Goal: Check status

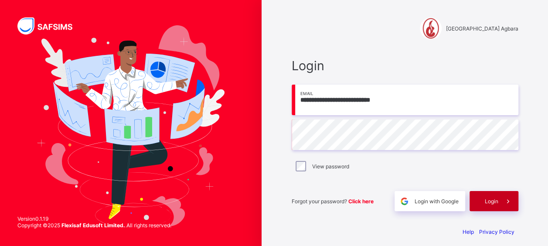
click at [509, 206] on span at bounding box center [508, 201] width 20 height 20
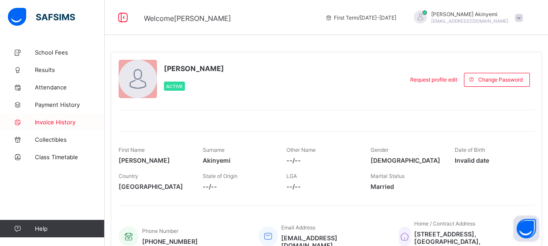
click at [56, 120] on span "Invoice History" at bounding box center [70, 121] width 70 height 7
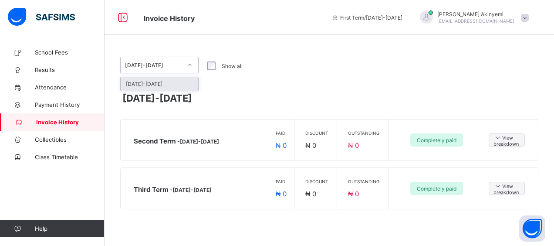
click at [192, 67] on icon at bounding box center [189, 65] width 5 height 9
click at [33, 53] on icon at bounding box center [17, 52] width 35 height 7
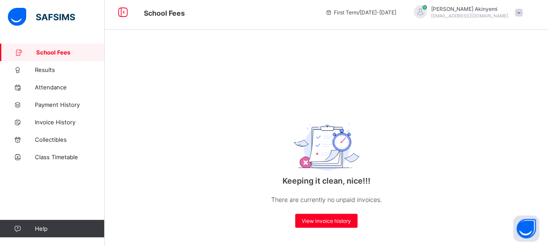
scroll to position [10, 0]
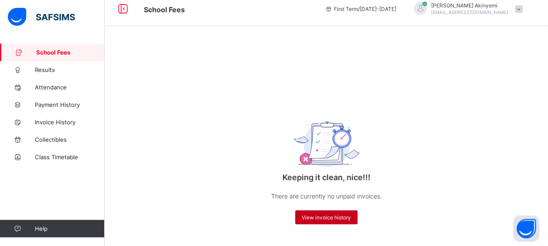
click at [321, 217] on span "View invoice history" at bounding box center [325, 217] width 49 height 7
click at [318, 218] on span "View invoice history" at bounding box center [325, 217] width 49 height 7
click at [60, 127] on link "Invoice History" at bounding box center [52, 121] width 105 height 17
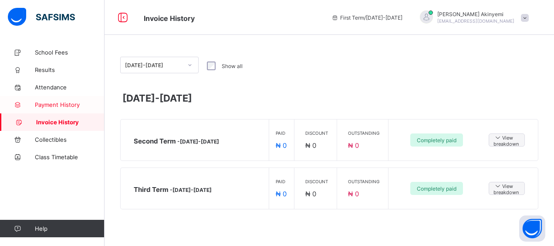
click at [61, 104] on span "Payment History" at bounding box center [70, 104] width 70 height 7
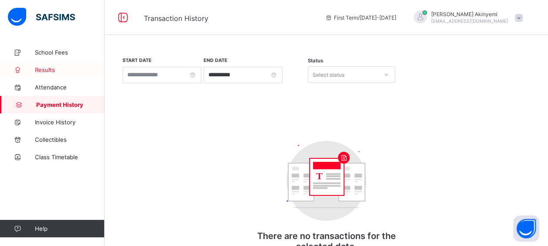
click at [42, 66] on link "Results" at bounding box center [52, 69] width 105 height 17
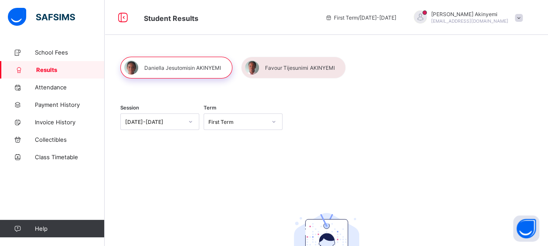
click at [271, 122] on div at bounding box center [273, 122] width 15 height 14
click at [244, 142] on div "Third Term" at bounding box center [243, 141] width 78 height 14
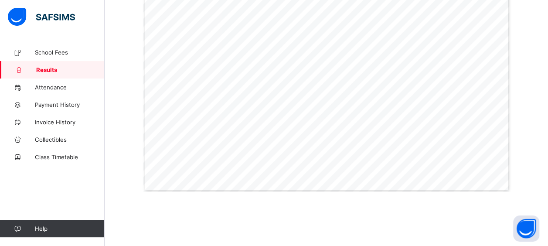
scroll to position [331, 0]
